Goal: Task Accomplishment & Management: Use online tool/utility

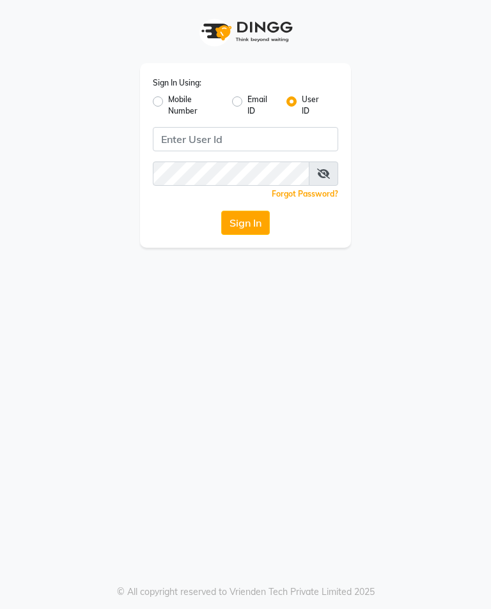
click at [168, 97] on label "Mobile Number" at bounding box center [195, 105] width 54 height 23
click at [168, 97] on input "Mobile Number" at bounding box center [172, 98] width 8 height 8
radio input "true"
radio input "false"
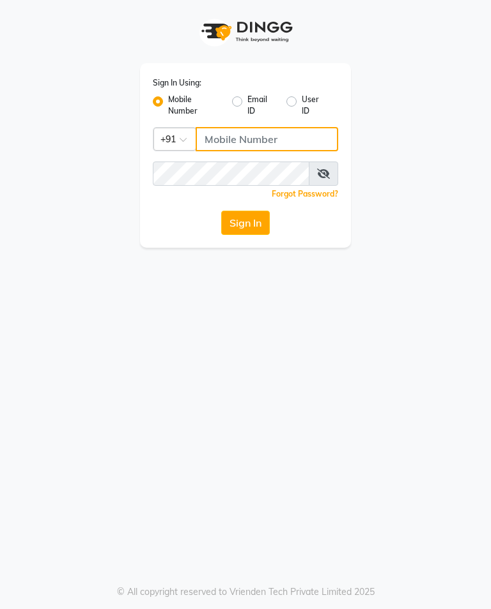
click at [231, 144] on input "Username" at bounding box center [266, 139] width 142 height 24
type input "9741550103"
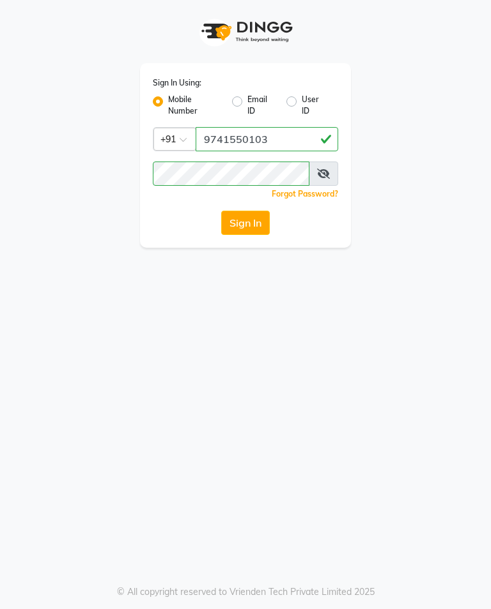
click at [251, 222] on button "Sign In" at bounding box center [245, 223] width 49 height 24
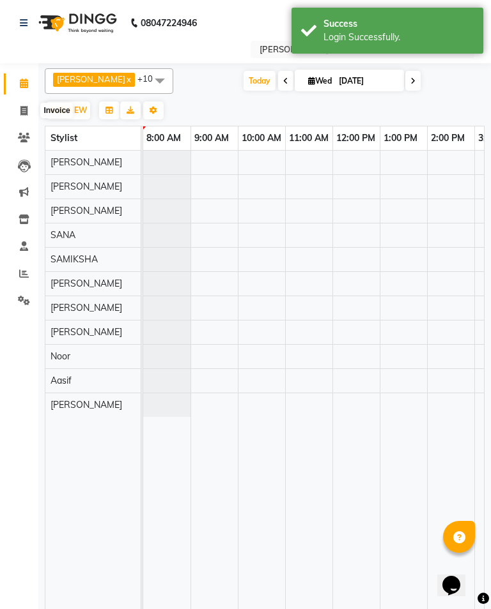
click at [21, 108] on icon at bounding box center [23, 111] width 7 height 10
select select "service"
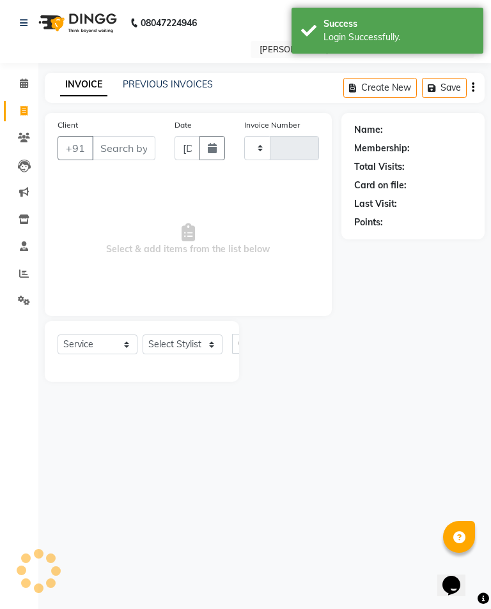
type input "6188"
select select "4783"
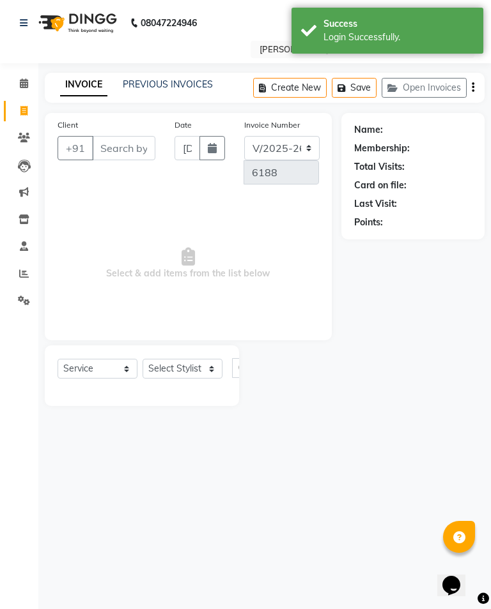
click at [26, 272] on icon at bounding box center [24, 274] width 10 height 10
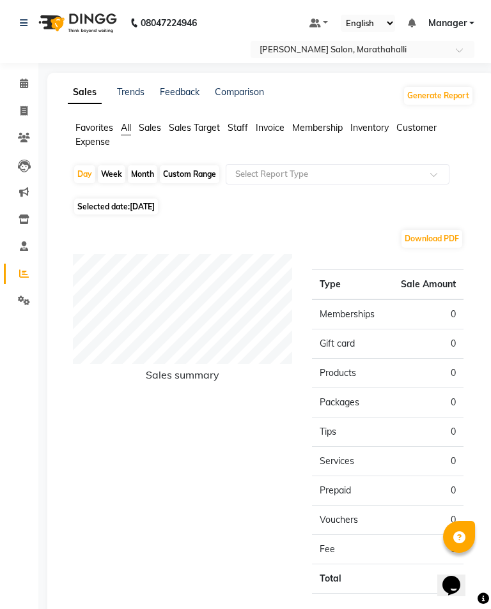
click at [147, 172] on div "Month" at bounding box center [142, 174] width 29 height 18
select select "9"
select select "2025"
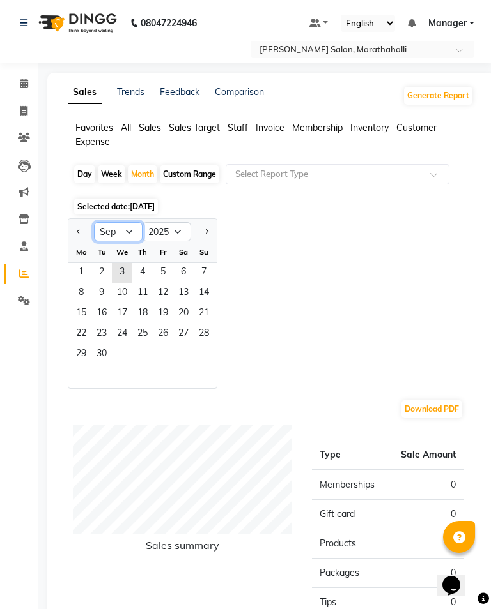
click at [132, 229] on select "Jan Feb Mar Apr May Jun [DATE] Aug Sep Oct Nov Dec" at bounding box center [118, 231] width 49 height 19
select select "8"
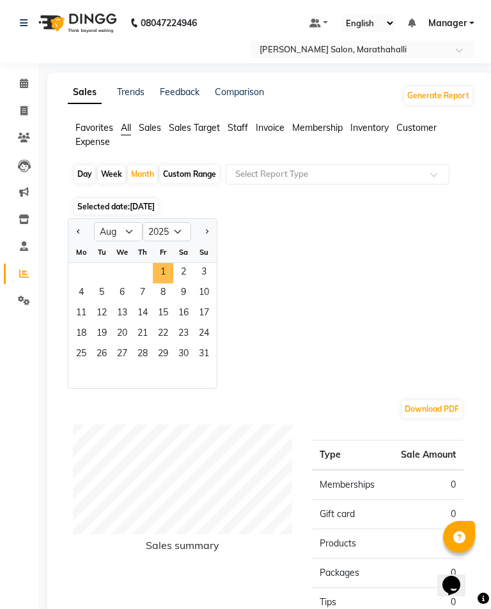
click at [161, 272] on span "1" at bounding box center [163, 273] width 20 height 20
